Goal: Contribute content

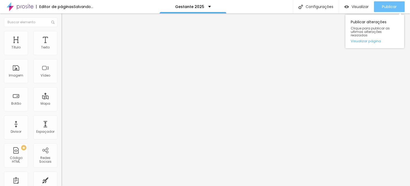
click at [389, 8] on span "Publicar" at bounding box center [389, 7] width 15 height 4
click at [397, 5] on button "Publicar" at bounding box center [389, 6] width 31 height 11
click at [392, 6] on span "Publicar" at bounding box center [389, 7] width 15 height 4
click at [391, 8] on span "Publicar" at bounding box center [389, 7] width 15 height 4
click at [393, 5] on span "Publicar" at bounding box center [389, 7] width 15 height 4
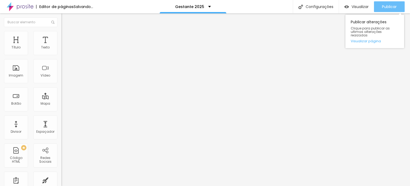
click at [391, 3] on div "Publicar" at bounding box center [389, 6] width 15 height 11
click at [395, 5] on span "Publicar" at bounding box center [389, 7] width 15 height 4
click at [390, 6] on span "Publicar" at bounding box center [389, 7] width 15 height 4
click at [389, 4] on div "Publicar" at bounding box center [389, 6] width 15 height 11
click at [387, 6] on span "Publicar" at bounding box center [389, 7] width 15 height 4
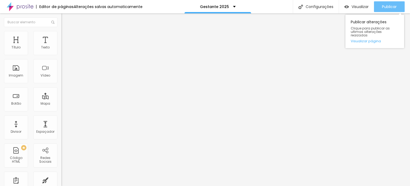
click at [391, 7] on span "Publicar" at bounding box center [389, 7] width 15 height 4
click at [393, 6] on span "Publicar" at bounding box center [389, 7] width 15 height 4
click at [392, 6] on span "Publicar" at bounding box center [389, 7] width 15 height 4
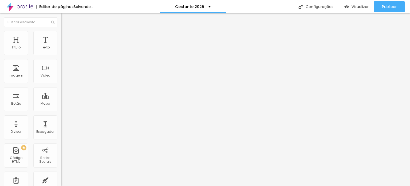
click at [66, 37] on span "Estilo" at bounding box center [70, 34] width 8 height 5
type input "75"
drag, startPoint x: 44, startPoint y: 57, endPoint x: 51, endPoint y: 57, distance: 7.5
type input "75"
click at [61, 55] on input "range" at bounding box center [78, 52] width 34 height 4
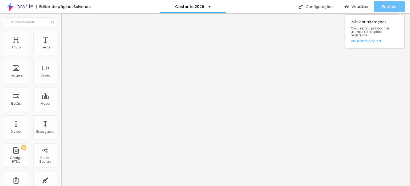
click at [390, 5] on span "Publicar" at bounding box center [389, 7] width 15 height 4
click at [387, 5] on span "Publicar" at bounding box center [389, 7] width 15 height 4
click at [395, 8] on span "Publicar" at bounding box center [389, 7] width 15 height 4
click at [388, 10] on div "Publicar" at bounding box center [389, 6] width 15 height 11
click at [396, 7] on span "Publicar" at bounding box center [389, 7] width 15 height 4
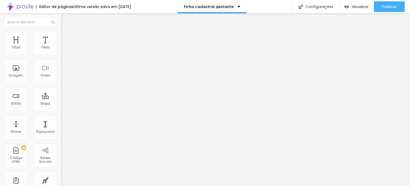
click at [61, 54] on img at bounding box center [62, 55] width 3 height 3
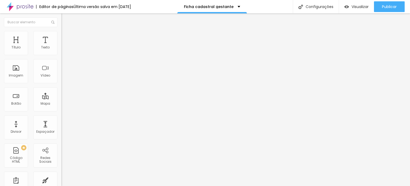
scroll to position [59, 0]
drag, startPoint x: 148, startPoint y: 155, endPoint x: 137, endPoint y: 151, distance: 12.3
type input "Silver"
drag, startPoint x: 123, startPoint y: 150, endPoint x: 122, endPoint y: 101, distance: 49.7
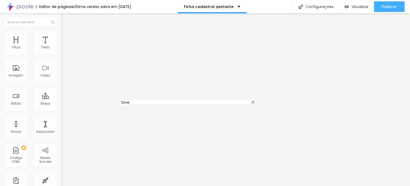
type input "Silver"
type input "Clássico"
type input "Light"
type input "Pocket"
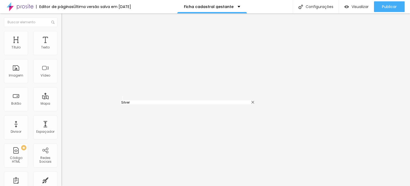
type input "Tecido circense"
drag, startPoint x: 124, startPoint y: 91, endPoint x: 124, endPoint y: 79, distance: 12.8
type input "Luxo"
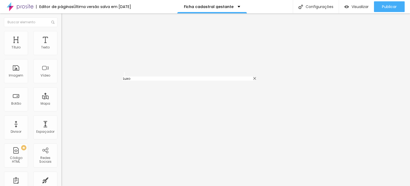
type input "Gold"
